Goal: Task Accomplishment & Management: Manage account settings

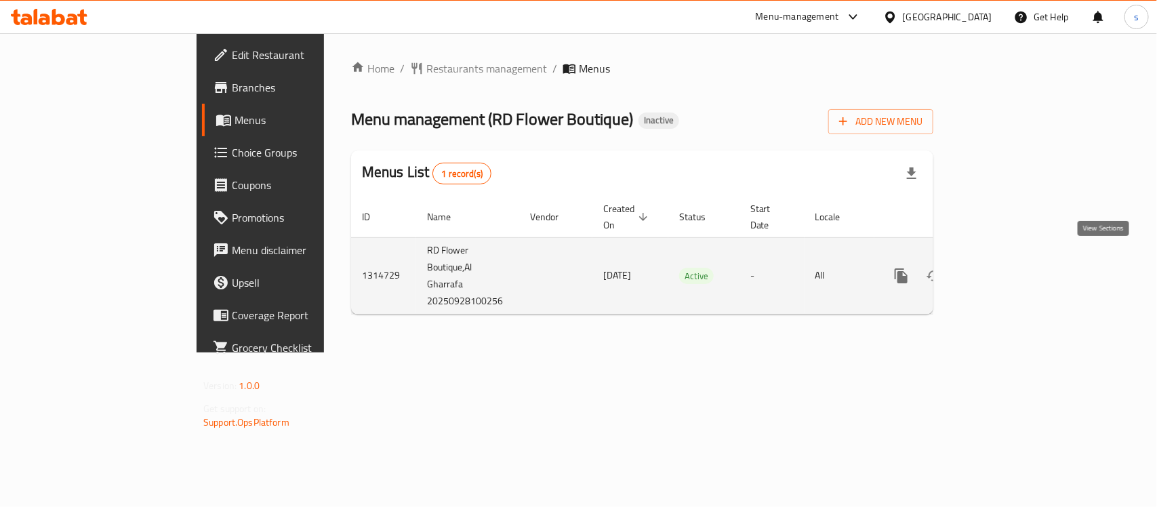
click at [1005, 270] on icon "enhanced table" at bounding box center [999, 276] width 12 height 12
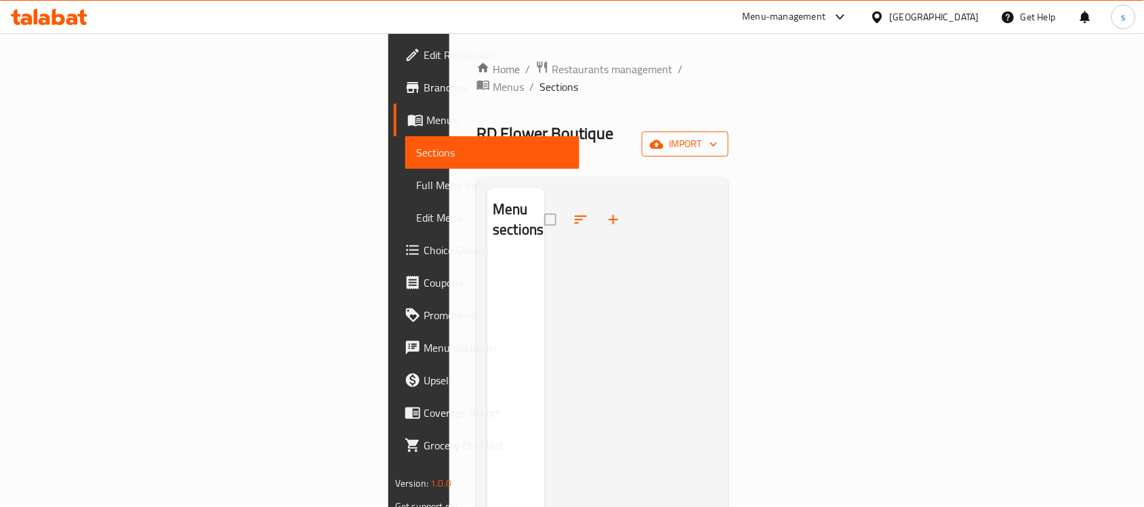
click at [717, 136] on span "import" at bounding box center [684, 144] width 65 height 17
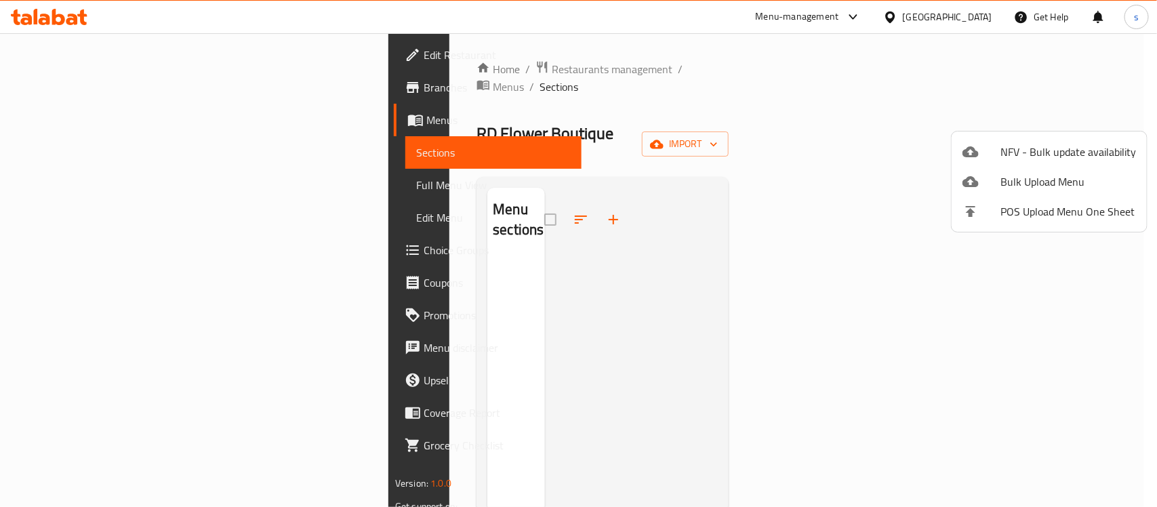
drag, startPoint x: 1026, startPoint y: 184, endPoint x: 739, endPoint y: 144, distance: 289.9
click at [739, 144] on div "NFV - Bulk update availability Bulk Upload Menu POS Upload Menu One Sheet" at bounding box center [578, 253] width 1157 height 507
click at [638, 97] on div at bounding box center [578, 253] width 1157 height 507
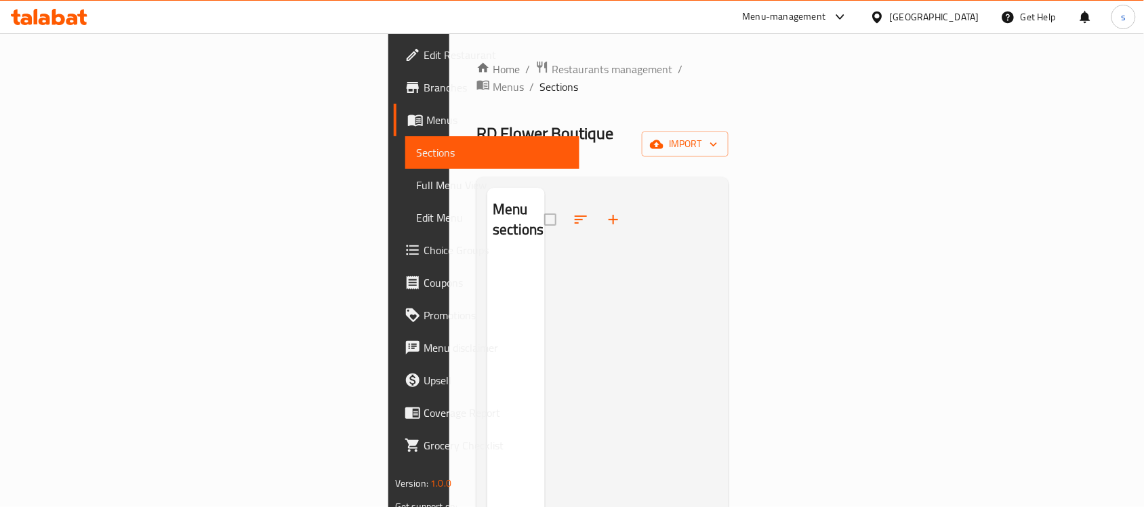
click at [426, 119] on span "Menus" at bounding box center [497, 120] width 142 height 16
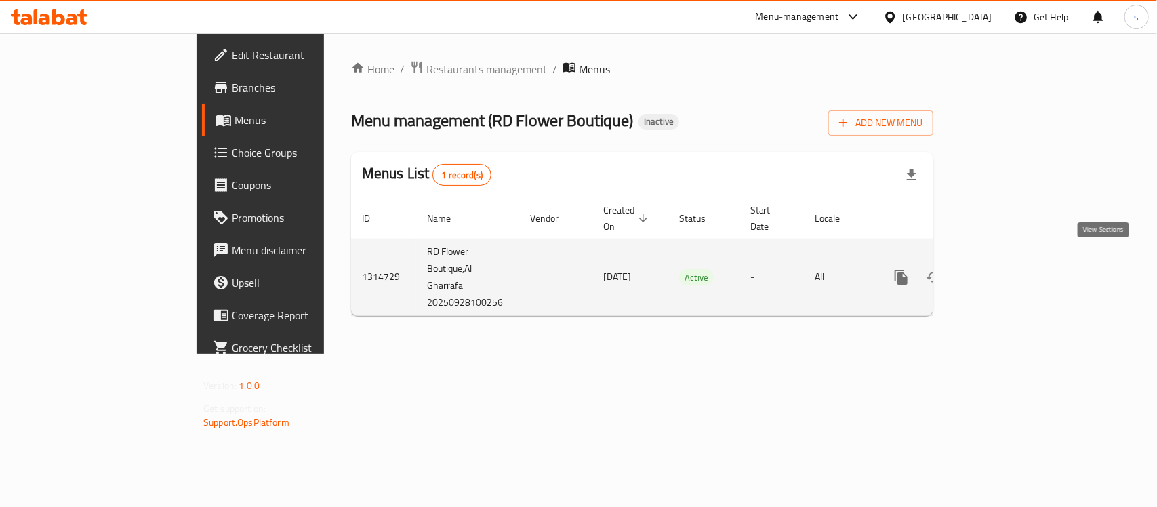
click at [1007, 269] on icon "enhanced table" at bounding box center [999, 277] width 16 height 16
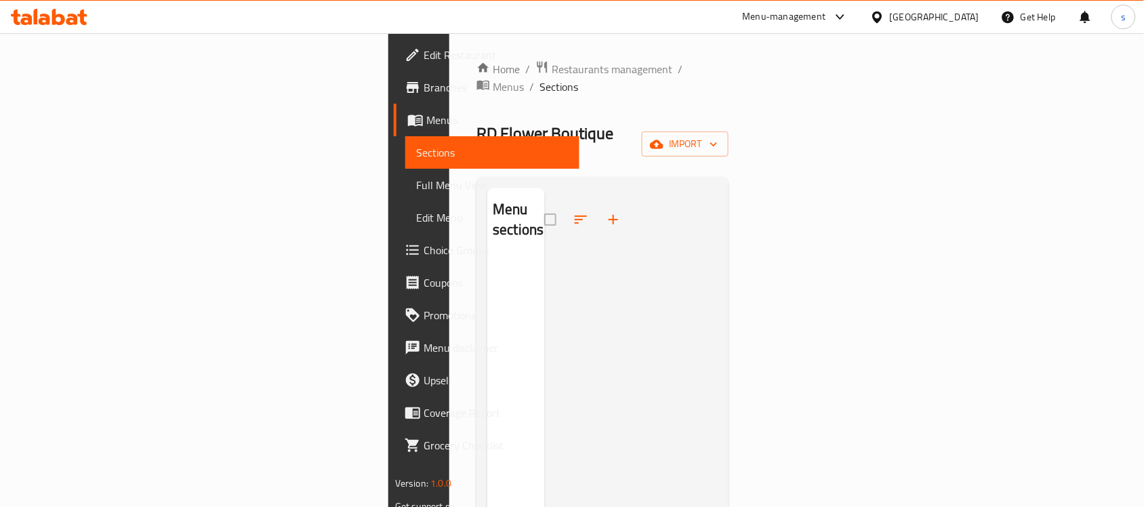
click at [426, 120] on span "Menus" at bounding box center [497, 120] width 142 height 16
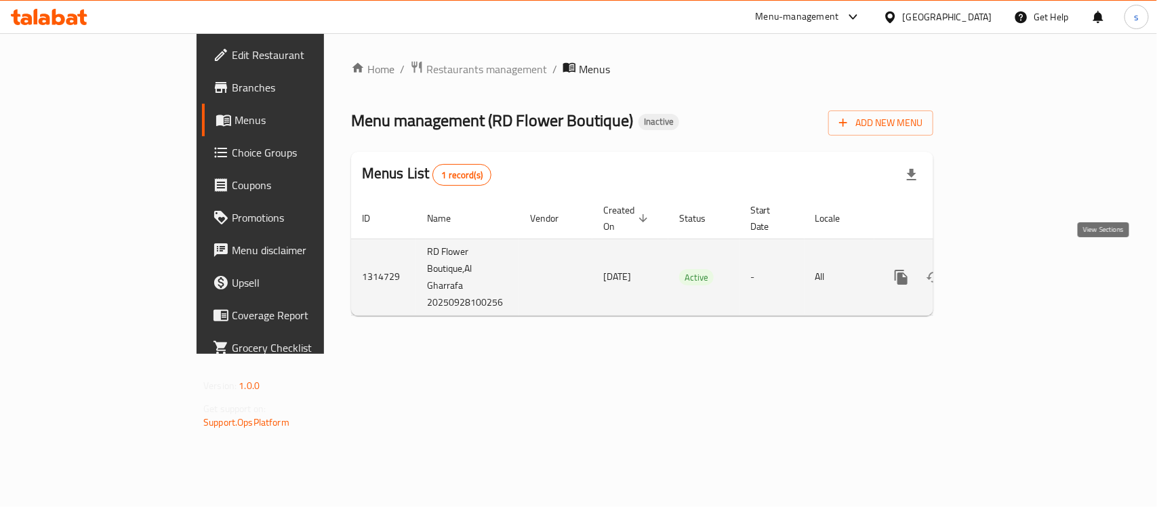
click at [1007, 269] on icon "enhanced table" at bounding box center [999, 277] width 16 height 16
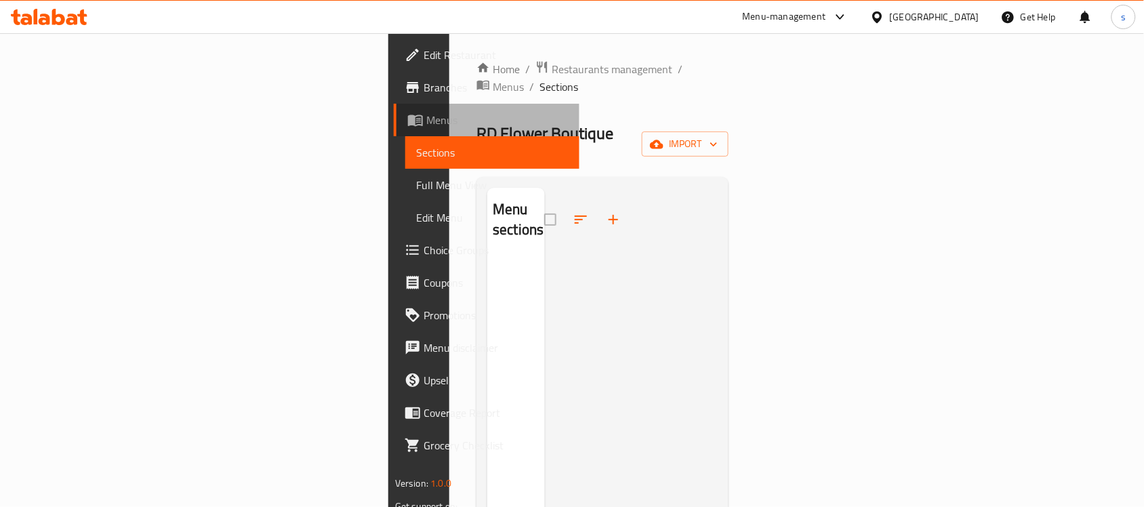
click at [426, 119] on span "Menus" at bounding box center [497, 120] width 142 height 16
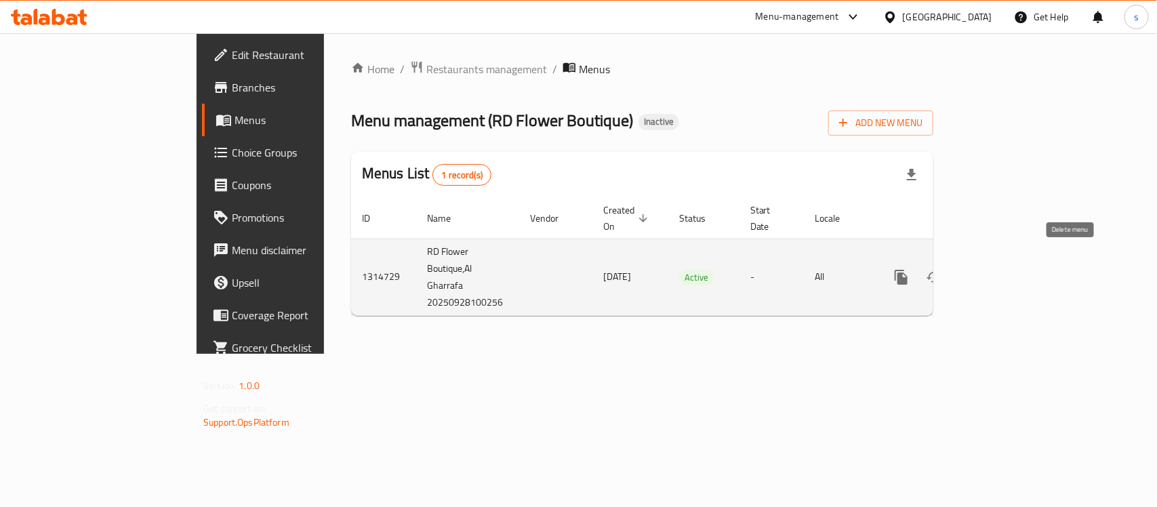
click at [971, 271] on icon "enhanced table" at bounding box center [965, 277] width 9 height 12
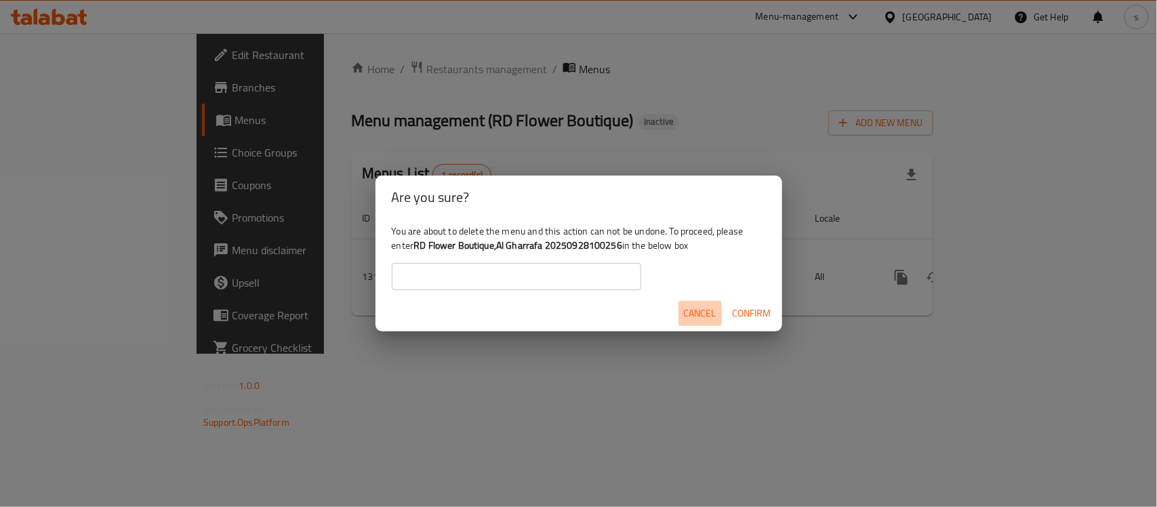
click at [698, 310] on span "Cancel" at bounding box center [700, 313] width 33 height 17
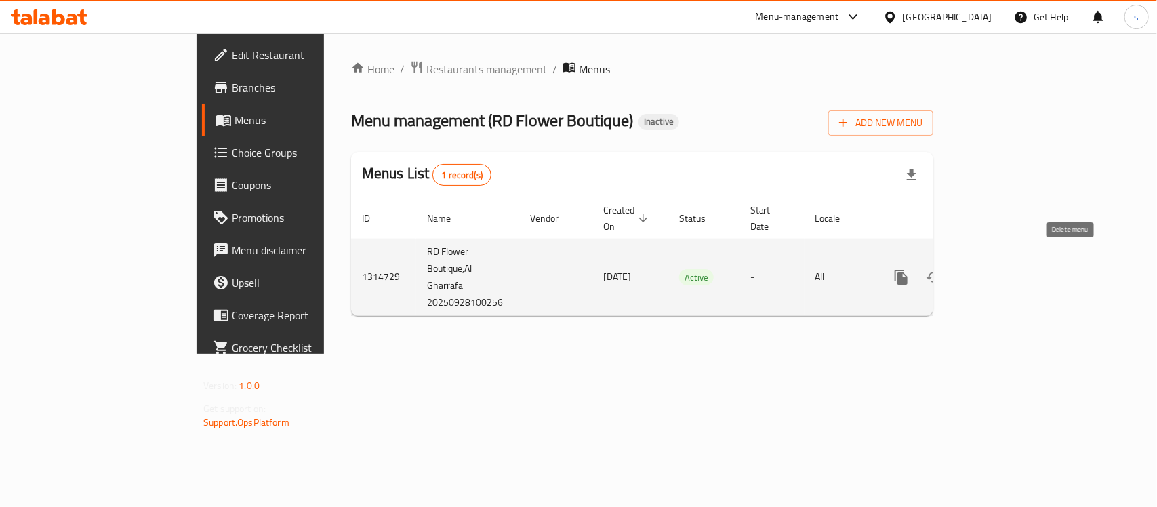
click at [974, 269] on icon "enhanced table" at bounding box center [966, 277] width 16 height 16
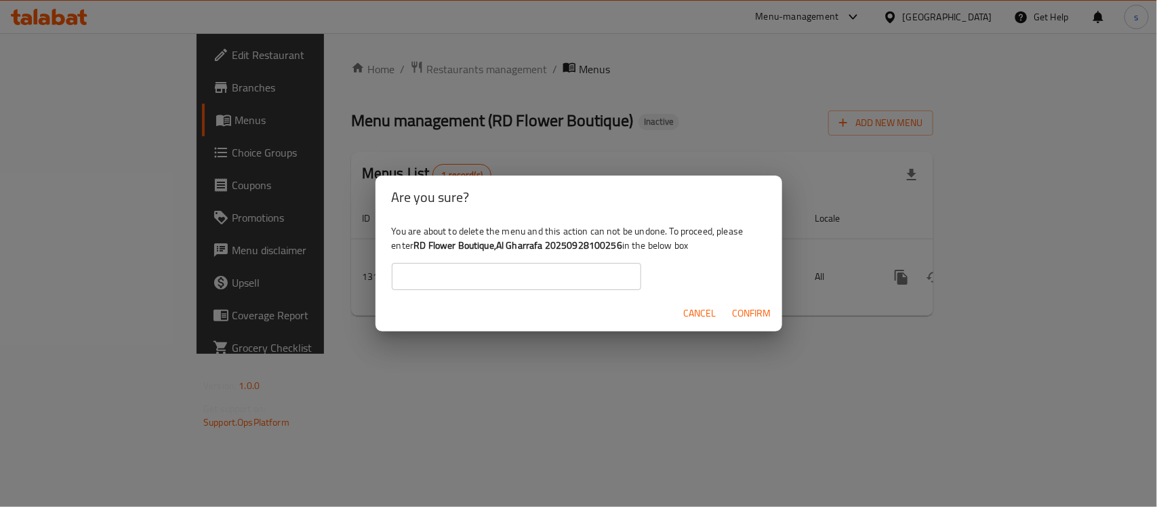
click at [743, 309] on span "Confirm" at bounding box center [751, 313] width 39 height 17
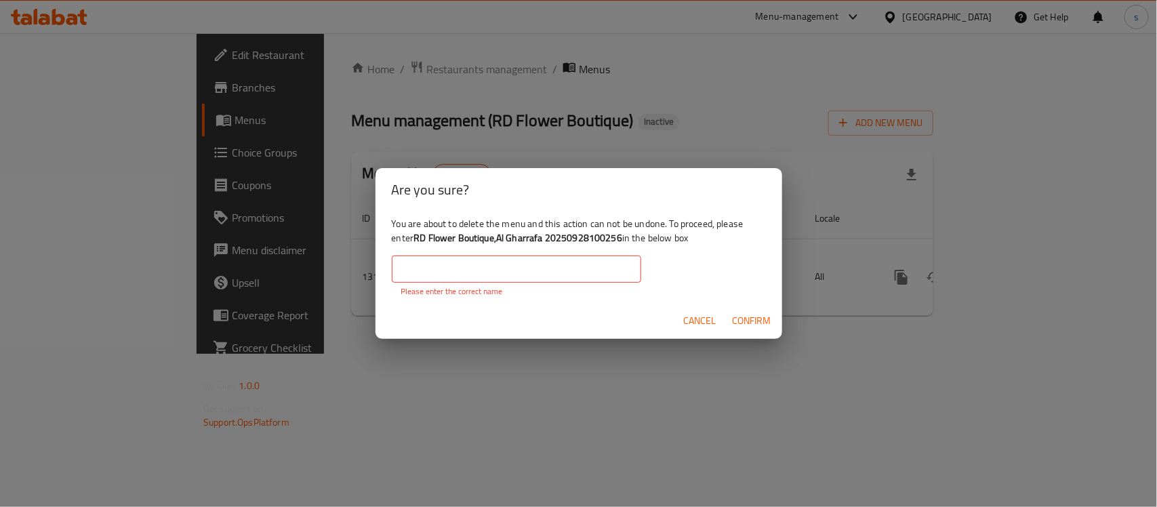
click at [485, 268] on input "text" at bounding box center [516, 268] width 249 height 27
click at [334, 387] on div "Are you sure? You are about to delete the menu and this action can not be undon…" at bounding box center [578, 253] width 1157 height 507
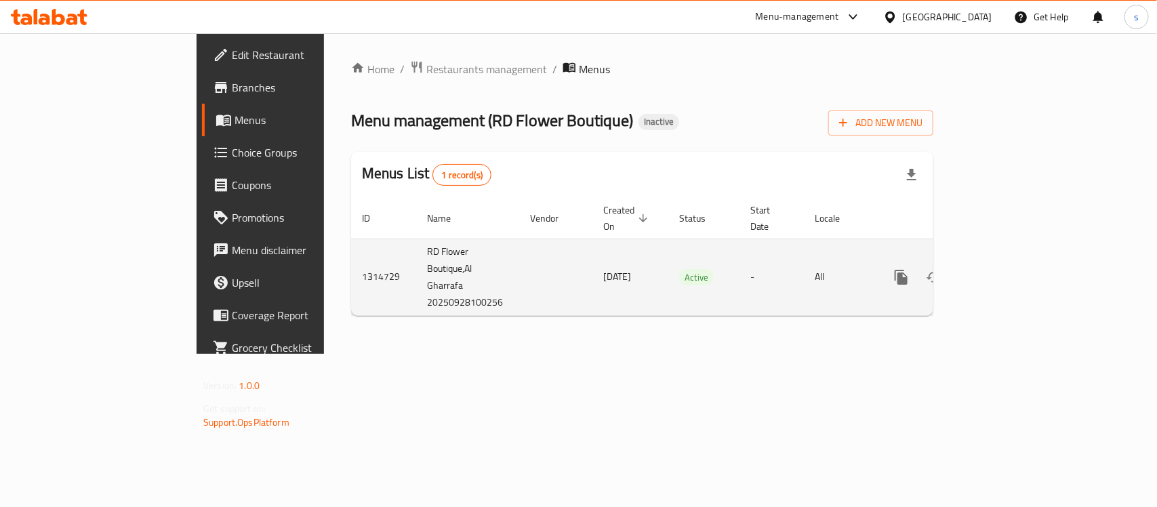
click at [603, 268] on span "28/09/2025" at bounding box center [617, 277] width 28 height 18
copy span "28/09/2025"
click at [971, 271] on icon "enhanced table" at bounding box center [965, 277] width 9 height 12
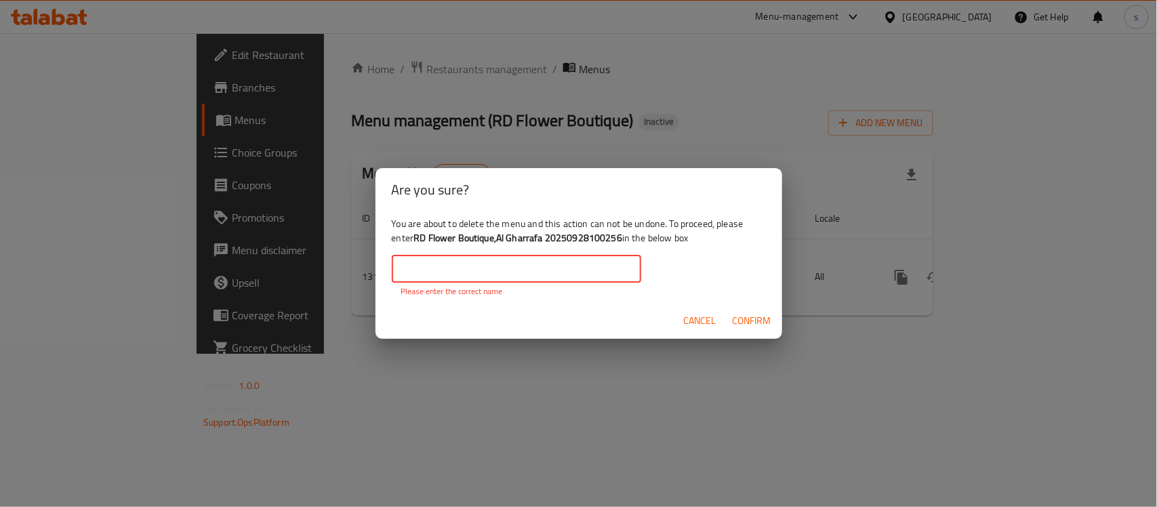
click at [495, 274] on input "text" at bounding box center [516, 268] width 249 height 27
paste input "28/09/2025"
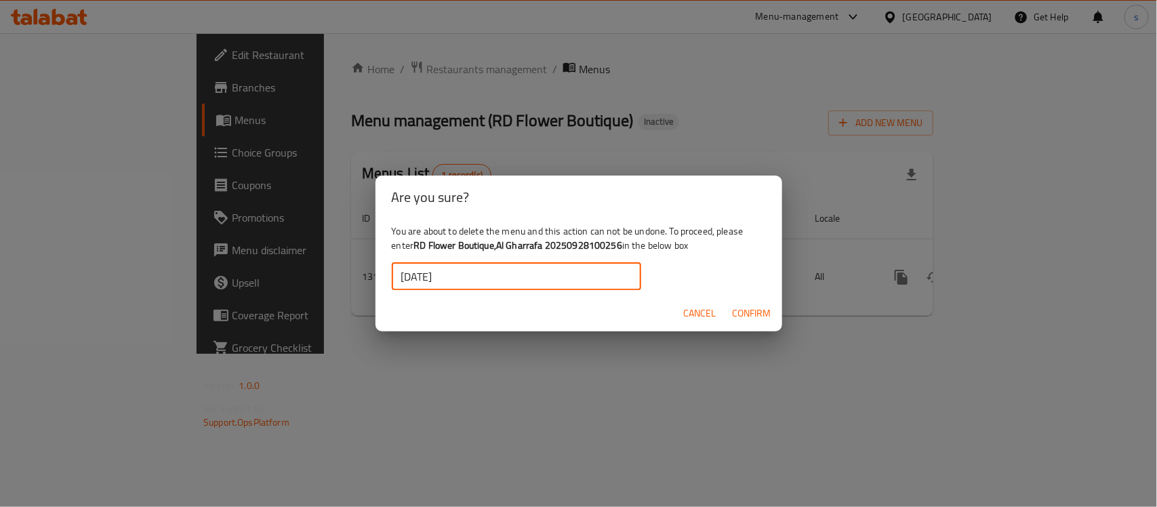
type input "28/09/2025"
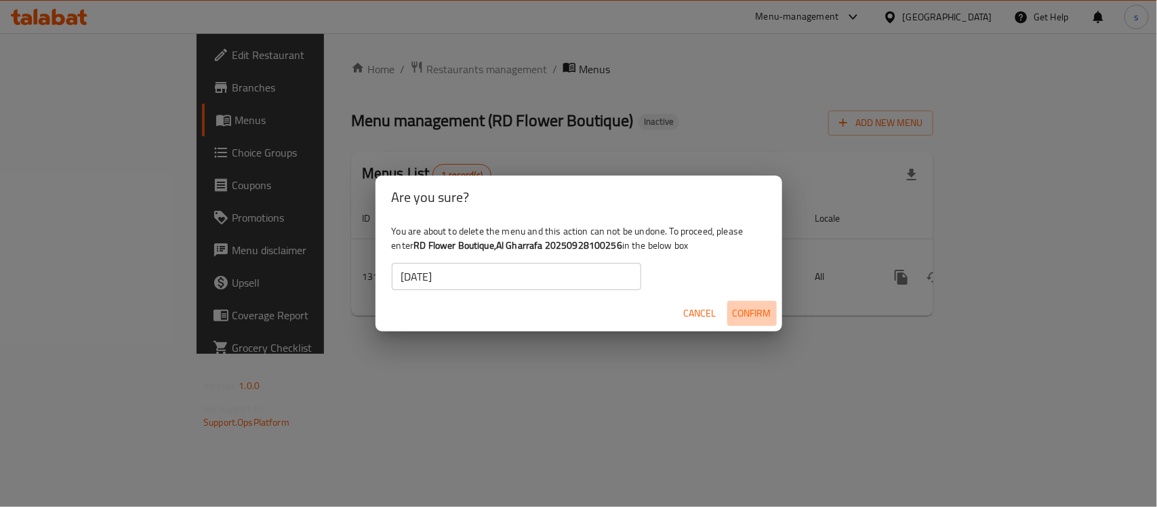
click at [761, 310] on span "Confirm" at bounding box center [751, 313] width 39 height 17
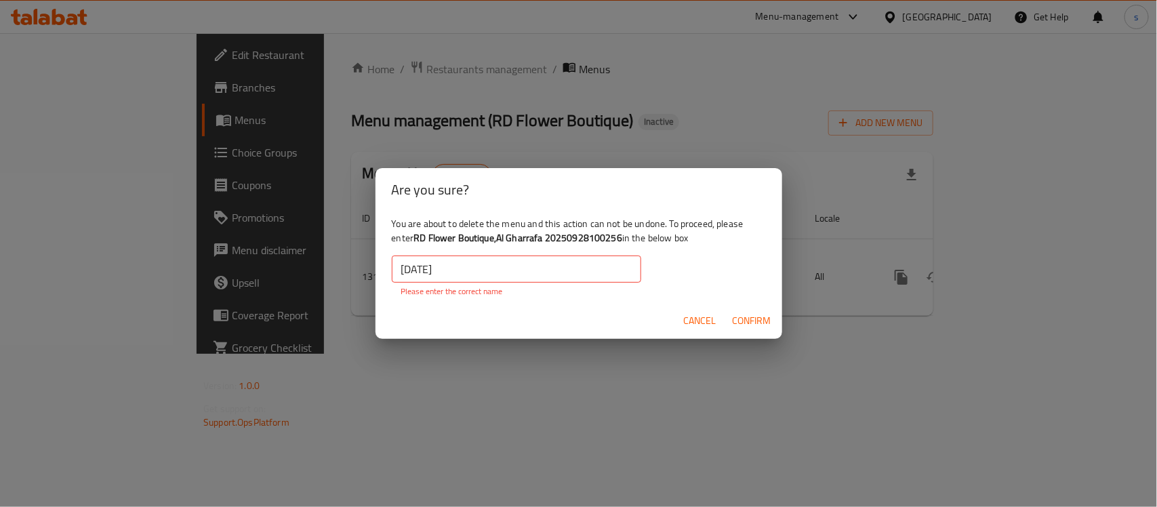
click at [315, 264] on div "Are you sure? You are about to delete the menu and this action can not be undon…" at bounding box center [578, 253] width 1157 height 507
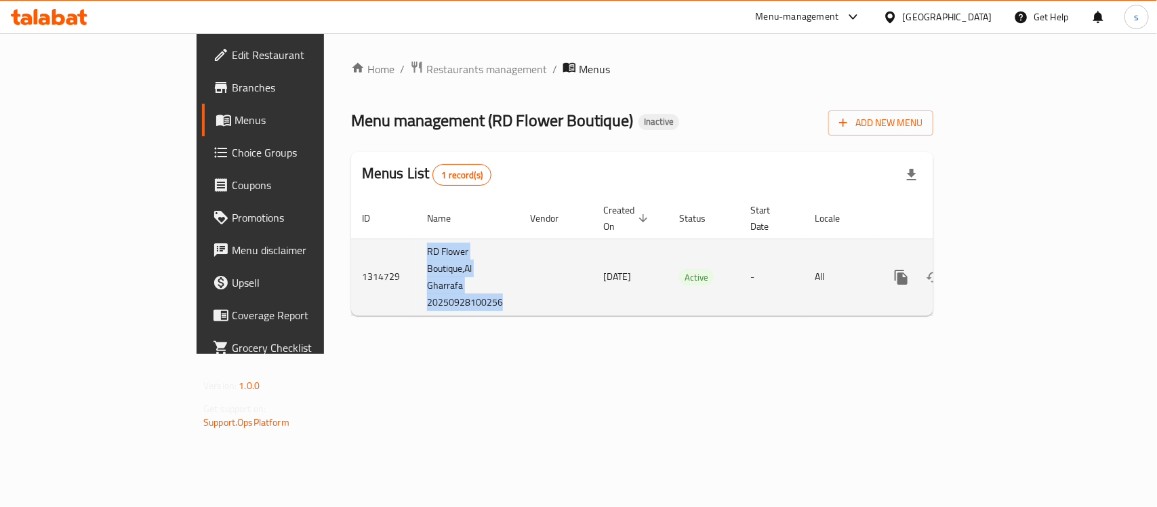
drag, startPoint x: 293, startPoint y: 237, endPoint x: 374, endPoint y: 298, distance: 101.6
click at [416, 298] on td "RD Flower Boutique,Al Gharrafa 20250928100256" at bounding box center [467, 276] width 103 height 77
copy td "RD Flower Boutique,Al Gharrafa 20250928100256"
click at [974, 269] on icon "enhanced table" at bounding box center [966, 277] width 16 height 16
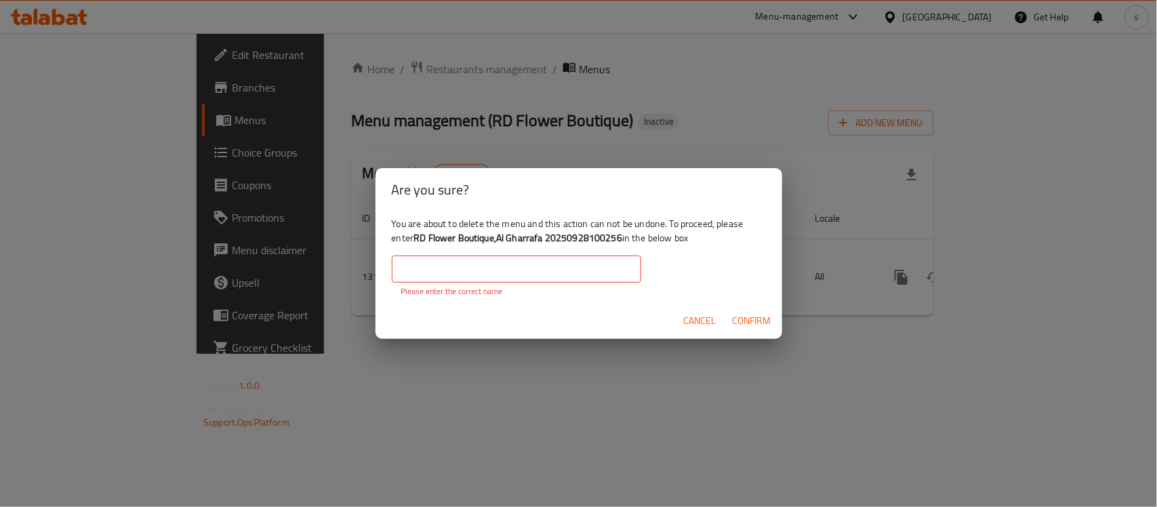
click at [534, 262] on input "text" at bounding box center [516, 268] width 249 height 27
paste input "RD Flower Boutique,Al Gharrafa 20250928100256"
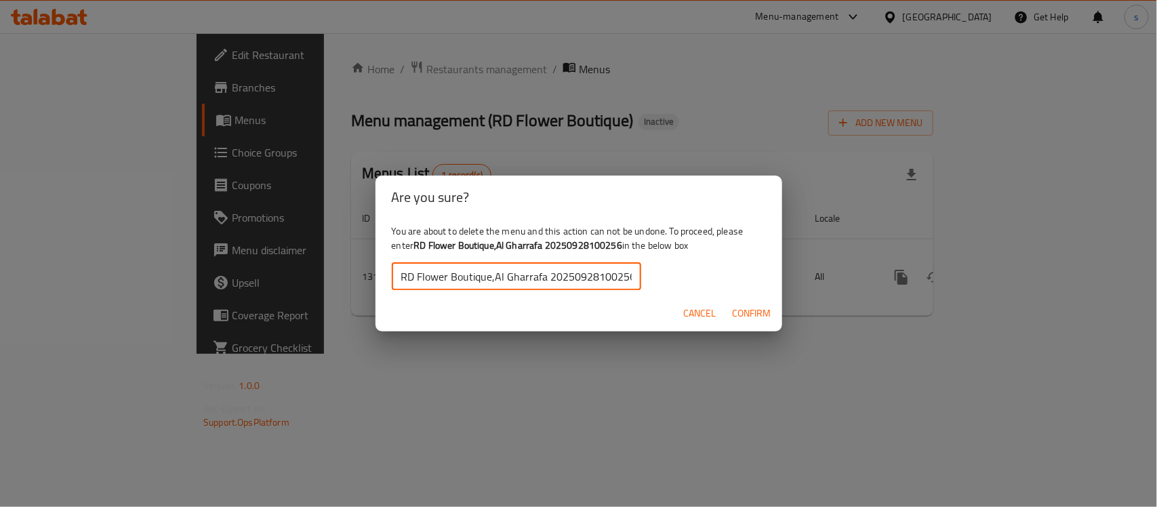
scroll to position [0, 1]
type input "RD Flower Boutique,Al Gharrafa 20250928100256"
click at [751, 310] on span "Confirm" at bounding box center [751, 313] width 39 height 17
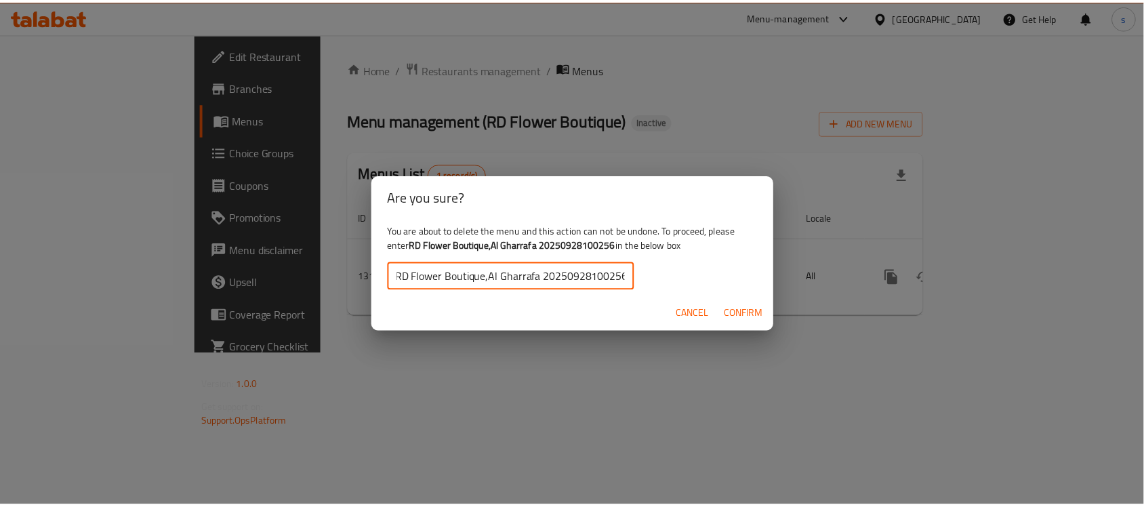
scroll to position [0, 0]
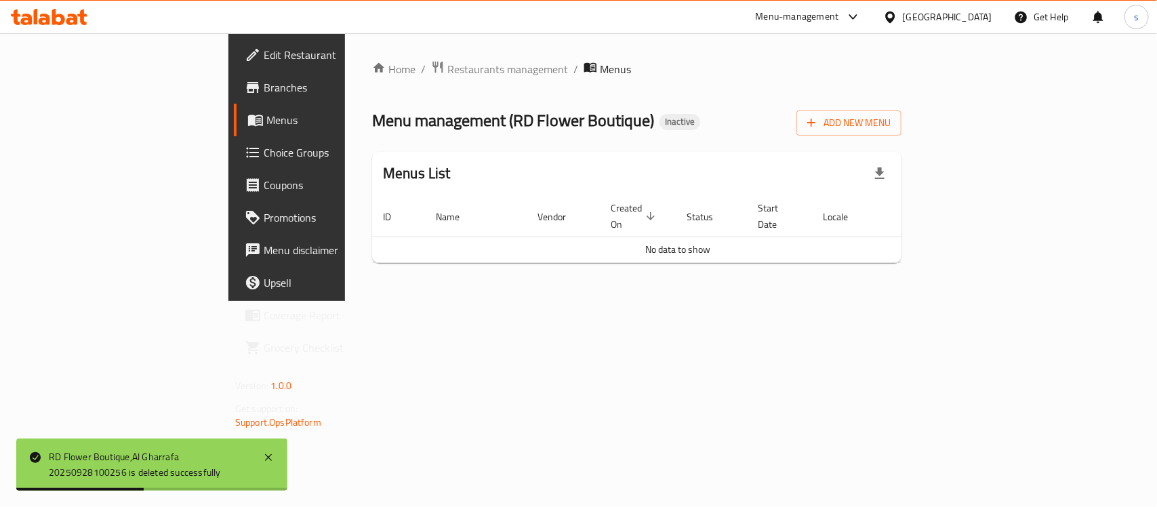
click at [266, 120] on span "Menus" at bounding box center [338, 120] width 144 height 16
click at [890, 120] on span "Add New Menu" at bounding box center [848, 123] width 83 height 17
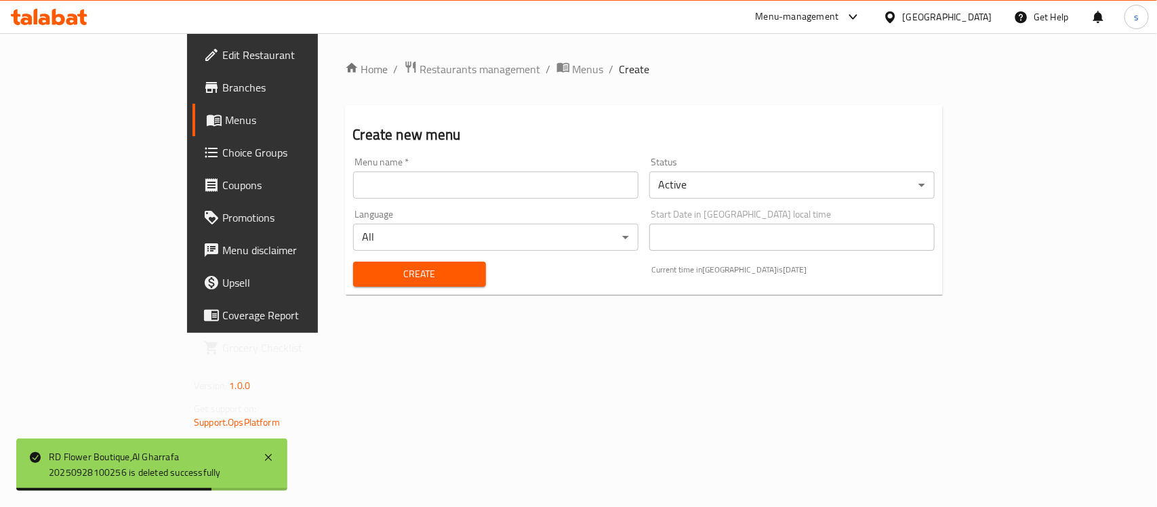
click at [353, 180] on input "text" at bounding box center [495, 184] width 285 height 27
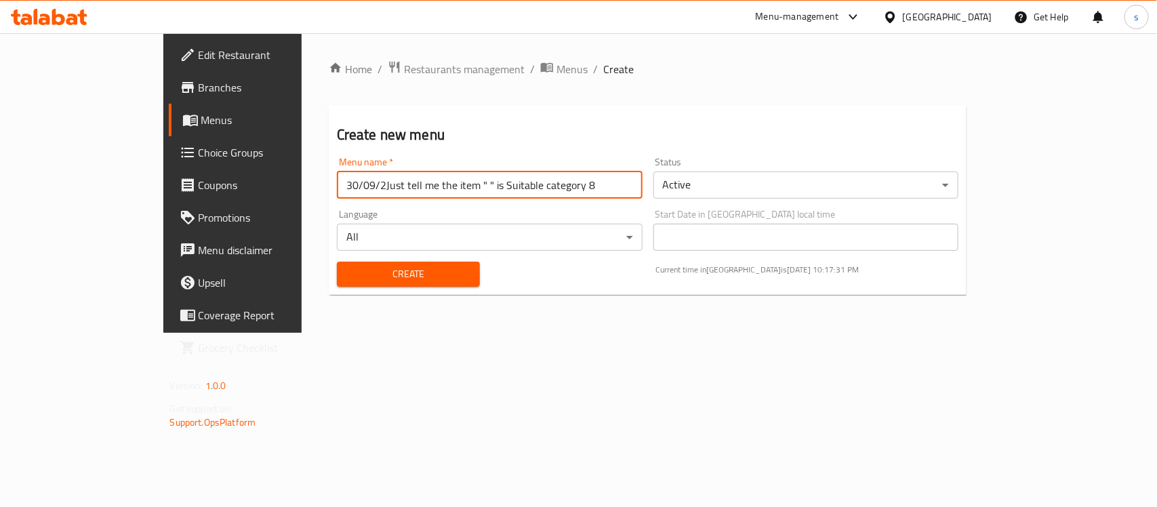
drag, startPoint x: 520, startPoint y: 185, endPoint x: 369, endPoint y: 187, distance: 150.4
click at [369, 187] on input "30/09/2Just tell me the item " " is Suitable category 8" at bounding box center [490, 184] width 306 height 27
type input "[DATE]"
click at [348, 268] on span "Create" at bounding box center [408, 274] width 121 height 17
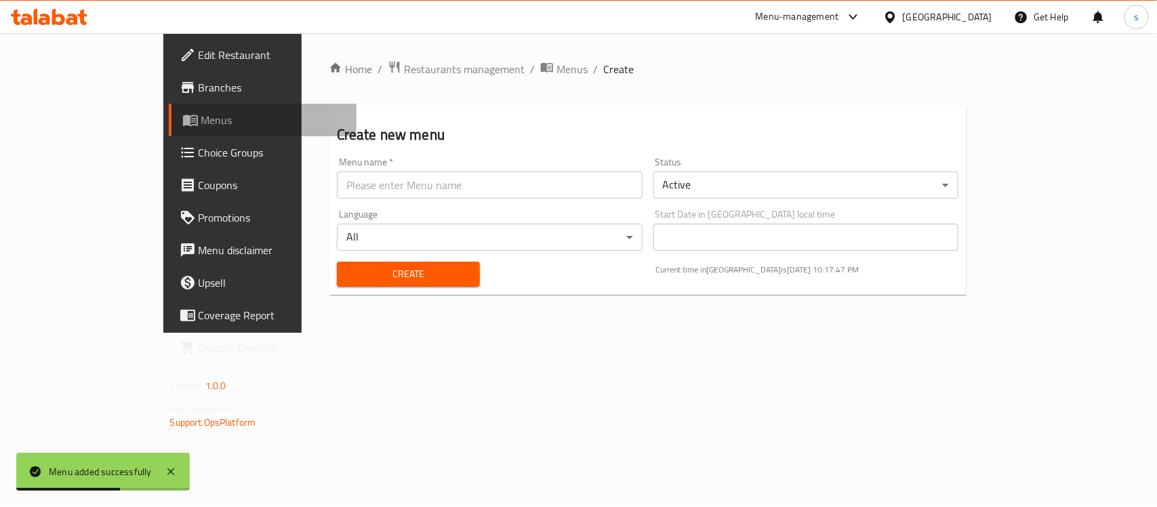
click at [201, 117] on span "Menus" at bounding box center [273, 120] width 144 height 16
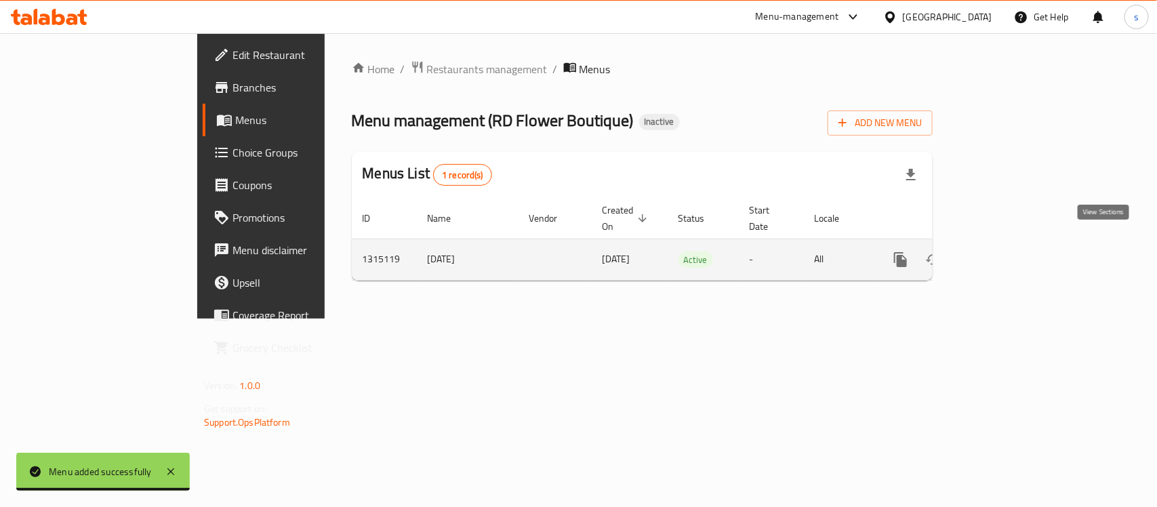
click at [1006, 251] on icon "enhanced table" at bounding box center [998, 259] width 16 height 16
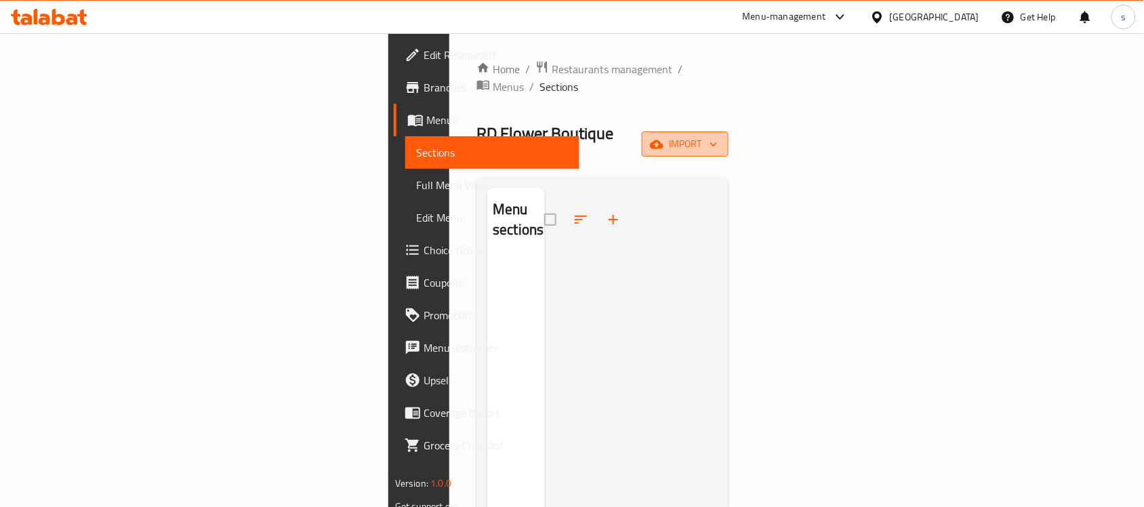
click at [717, 136] on span "import" at bounding box center [684, 144] width 65 height 17
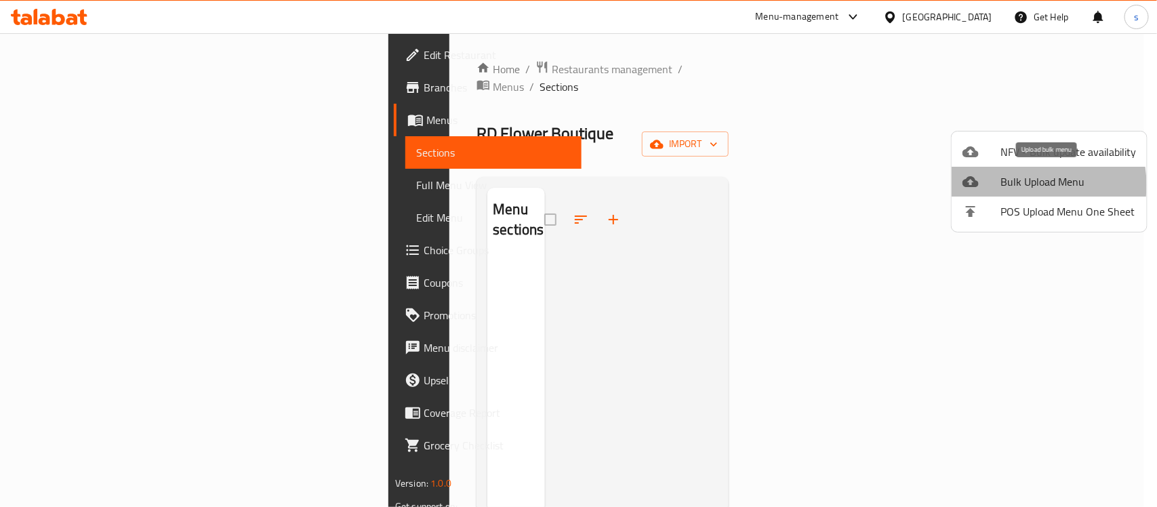
click at [1017, 185] on span "Bulk Upload Menu" at bounding box center [1068, 181] width 136 height 16
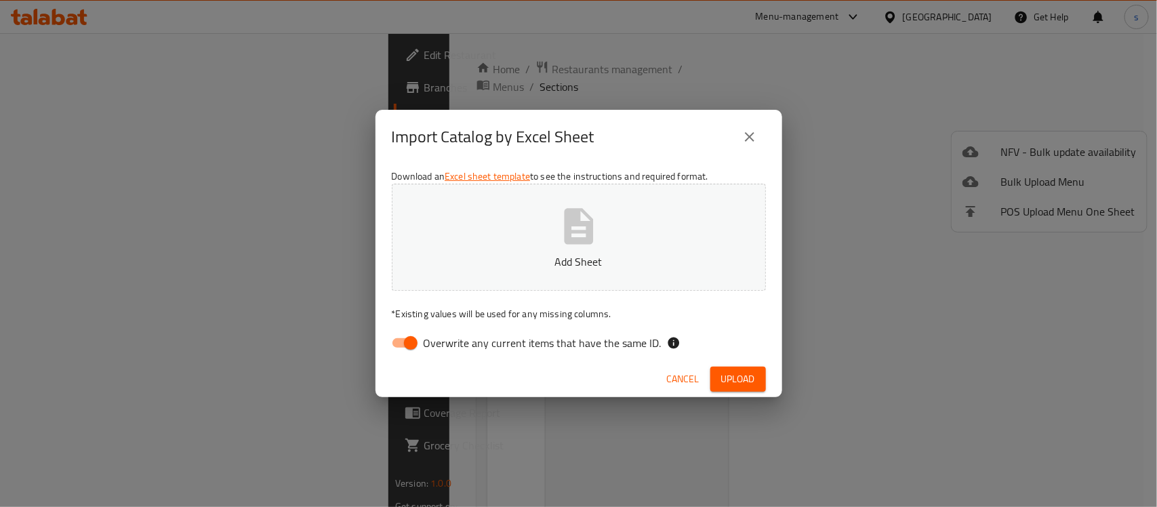
drag, startPoint x: 403, startPoint y: 333, endPoint x: 449, endPoint y: 332, distance: 45.4
click at [407, 333] on input "Overwrite any current items that have the same ID." at bounding box center [410, 343] width 77 height 26
checkbox input "false"
click at [575, 232] on icon "button" at bounding box center [578, 226] width 29 height 36
click at [734, 373] on span "Upload" at bounding box center [738, 379] width 34 height 17
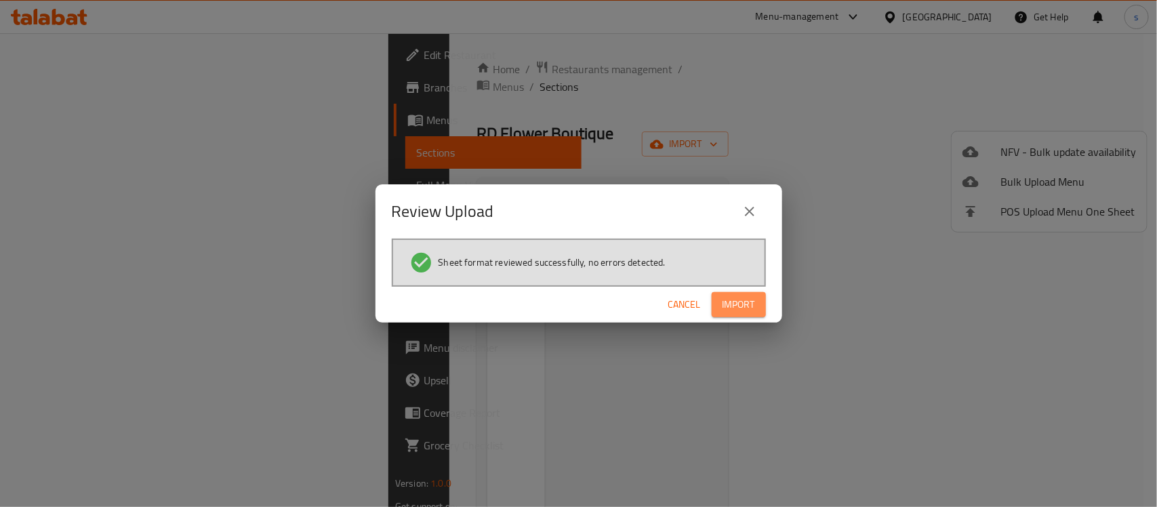
click at [744, 301] on span "Import" at bounding box center [738, 304] width 33 height 17
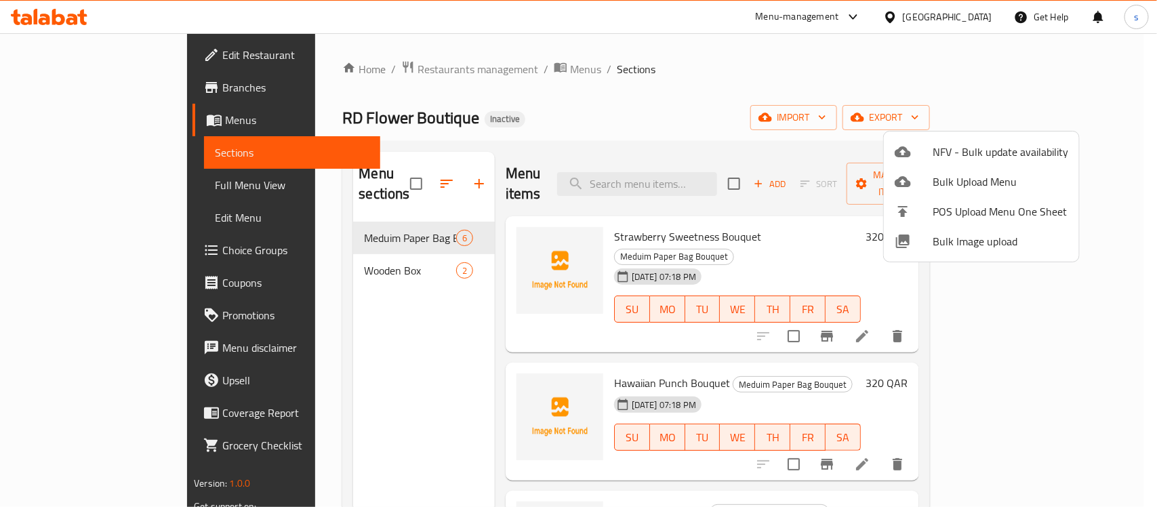
click at [722, 72] on div at bounding box center [578, 253] width 1157 height 507
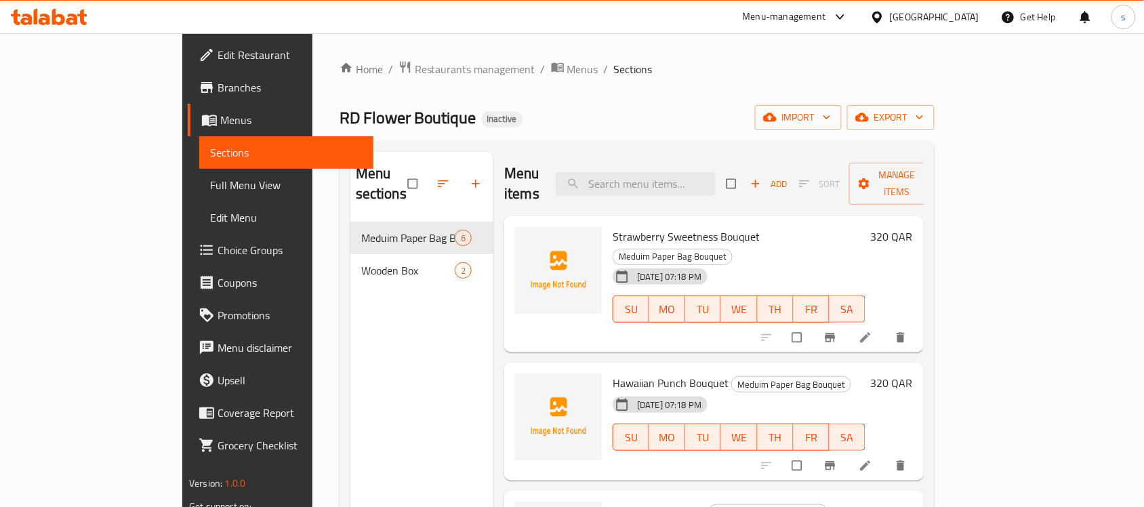
click at [210, 188] on span "Full Menu View" at bounding box center [286, 185] width 152 height 16
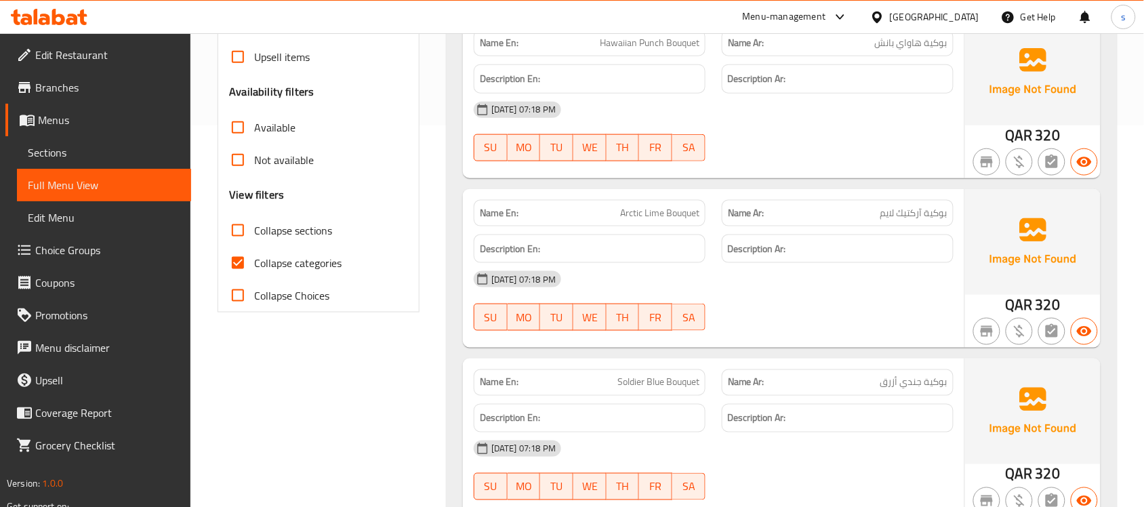
scroll to position [423, 0]
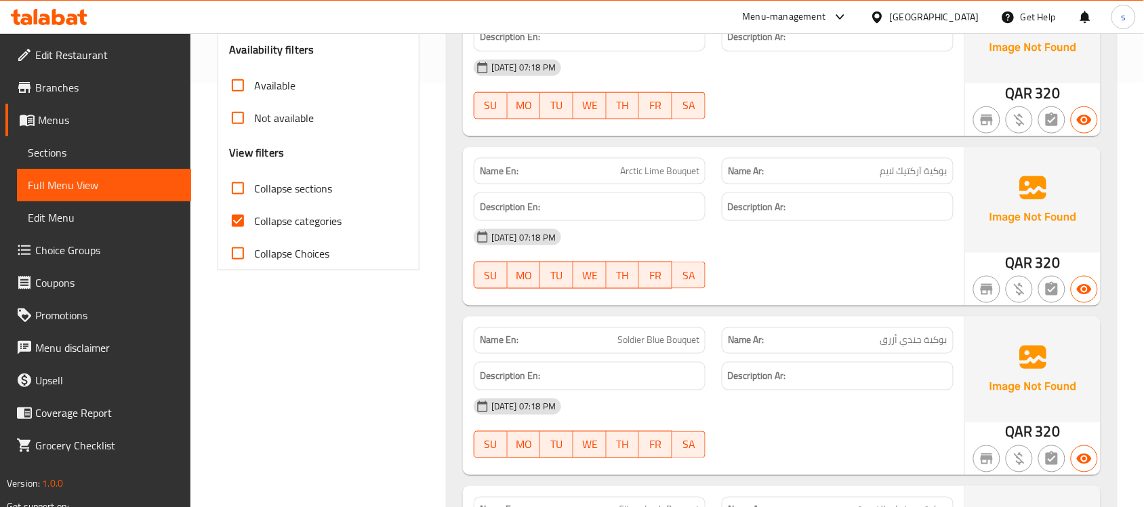
click at [287, 222] on span "Collapse categories" at bounding box center [297, 221] width 87 height 16
click at [254, 222] on input "Collapse categories" at bounding box center [238, 221] width 33 height 33
checkbox input "false"
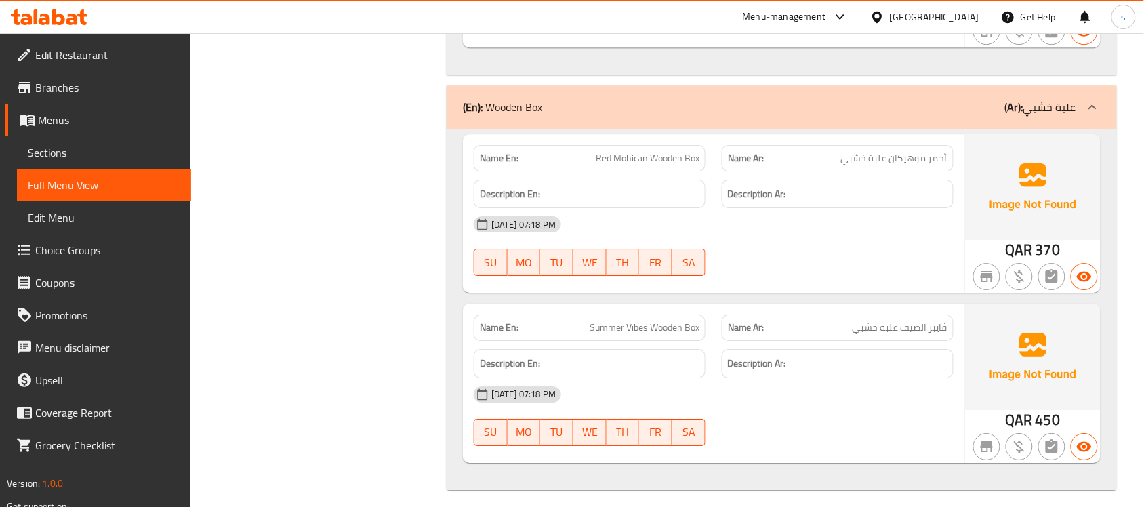
scroll to position [1201, 0]
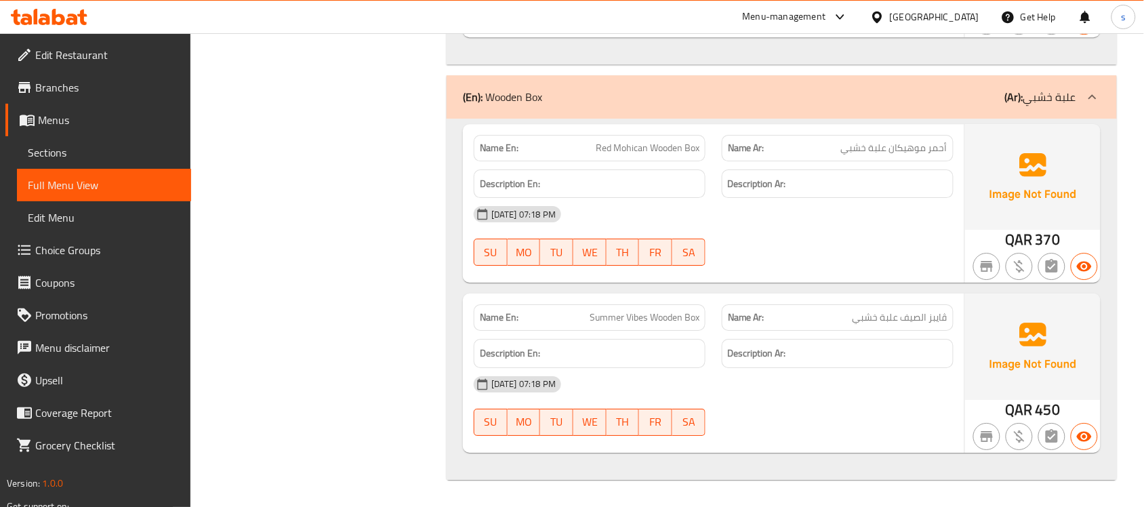
click at [52, 12] on icon at bounding box center [58, 17] width 13 height 16
